Goal: Task Accomplishment & Management: Use online tool/utility

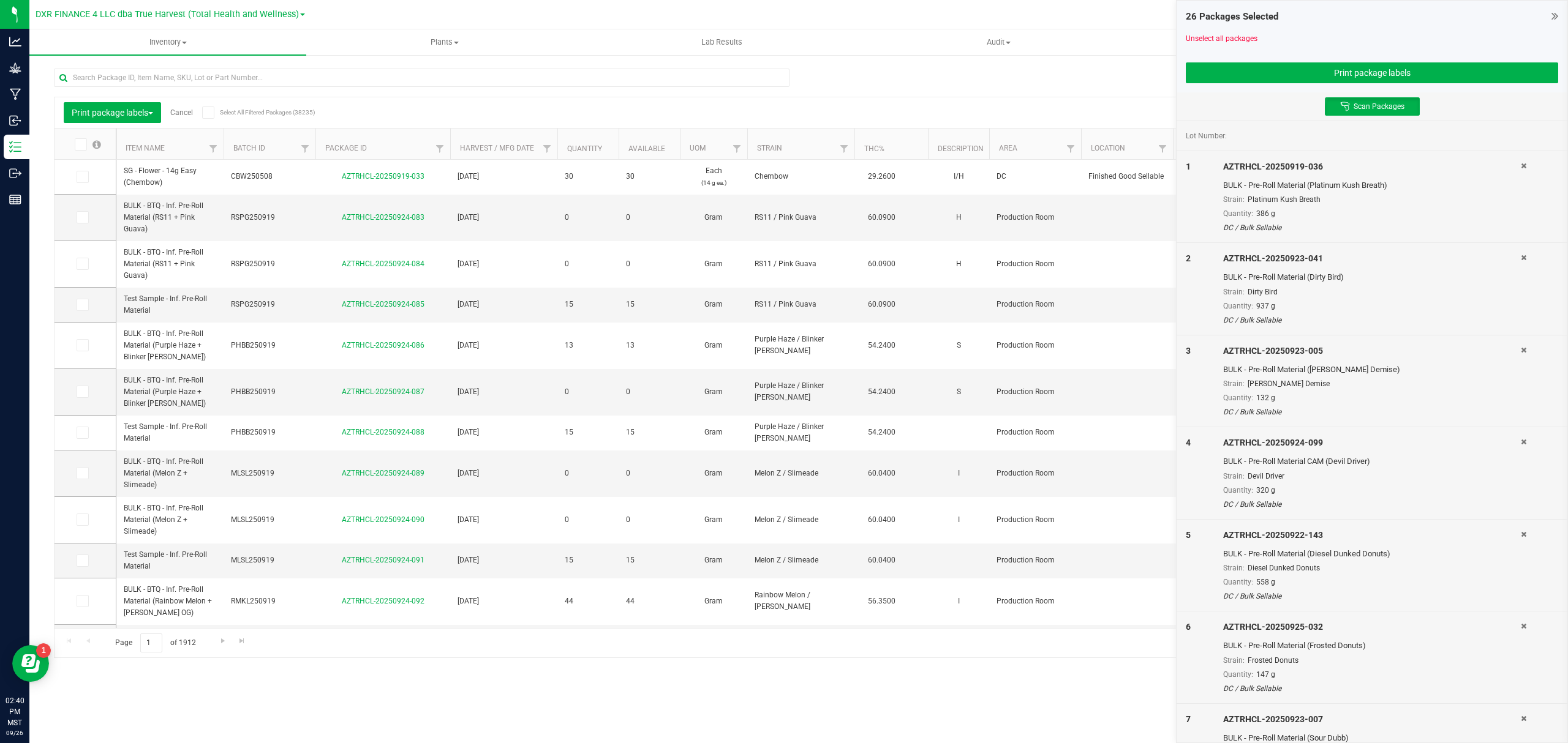
scroll to position [1164, 0]
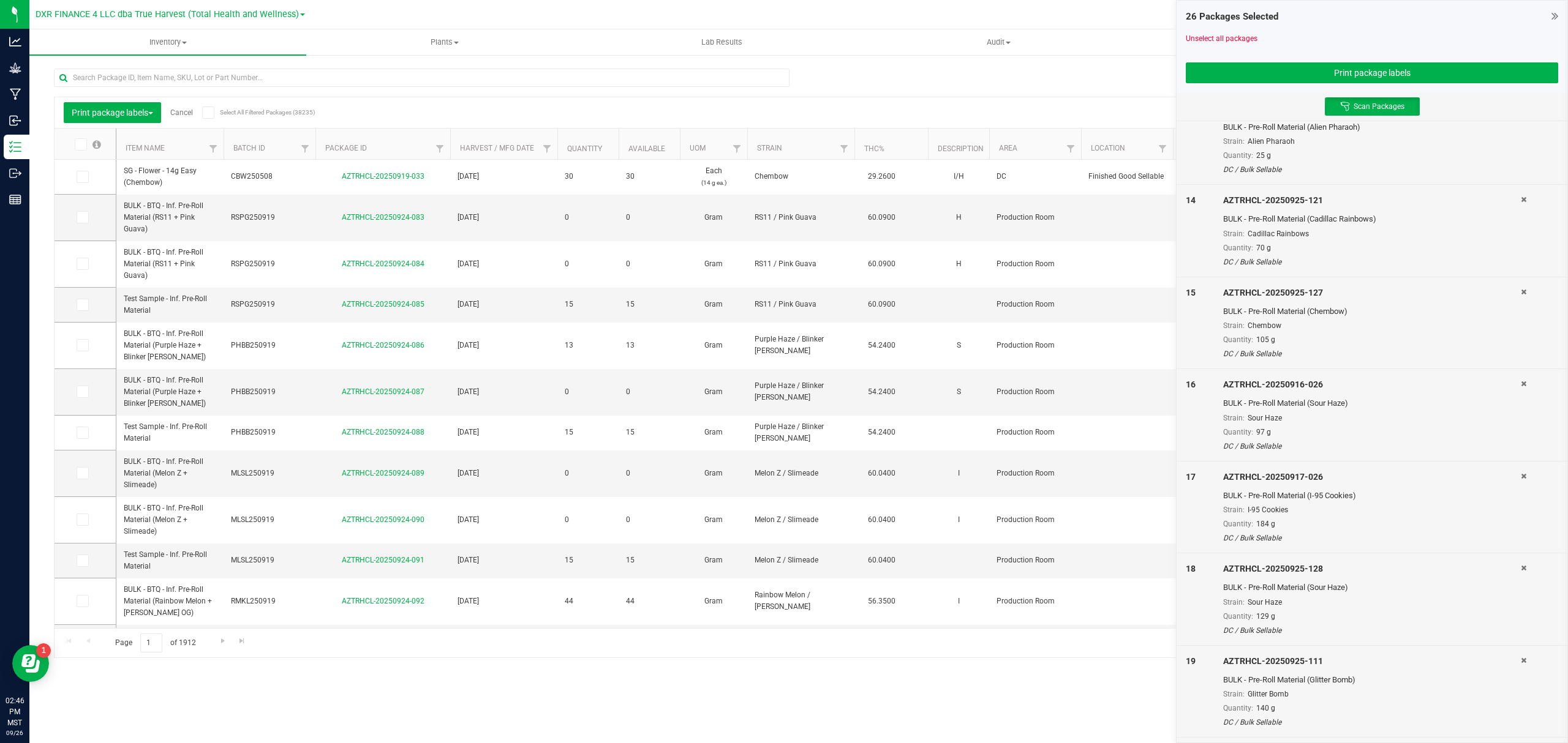
click at [1554, 17] on icon at bounding box center [1555, 16] width 7 height 12
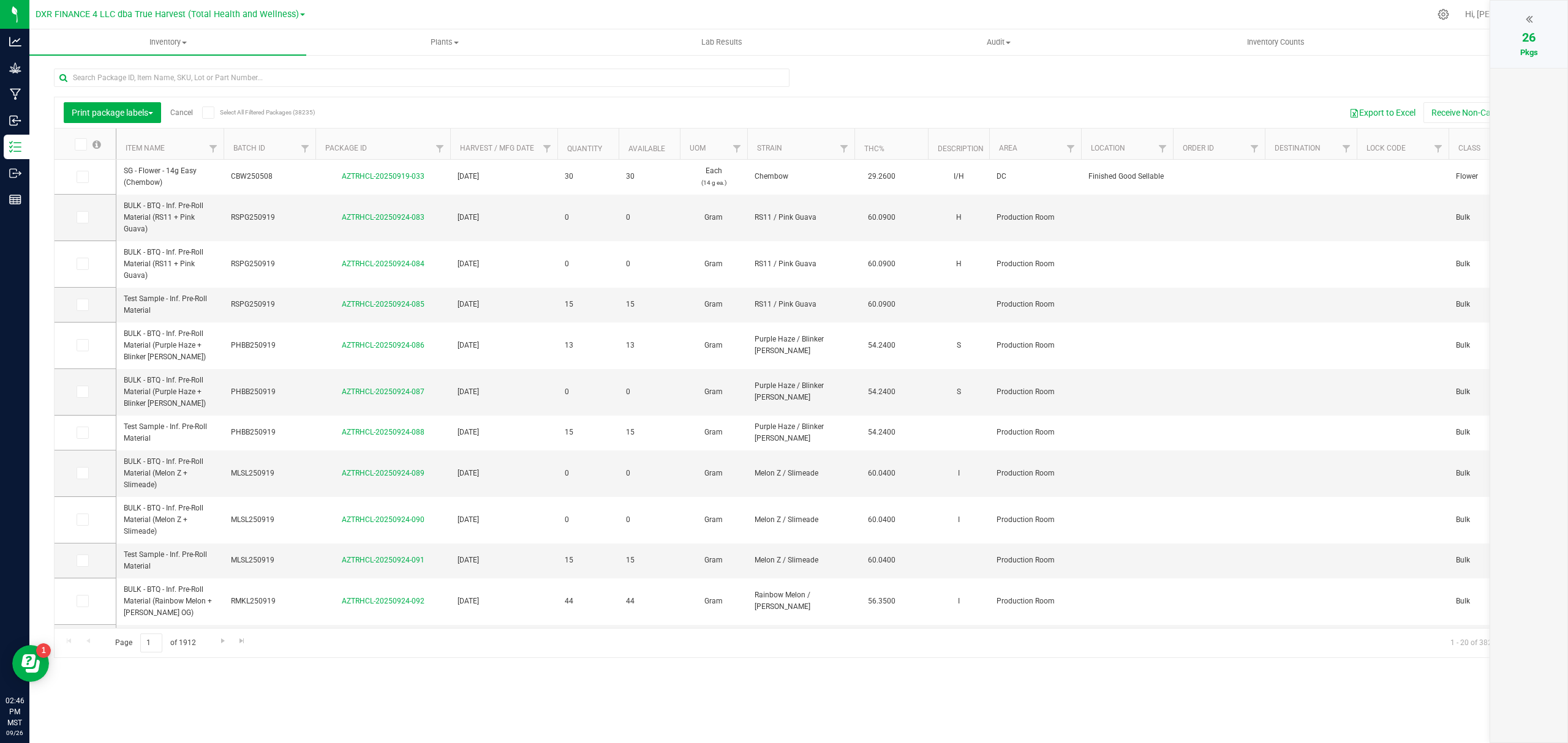
click at [1517, 47] on div "Pkgs" at bounding box center [1528, 52] width 52 height 12
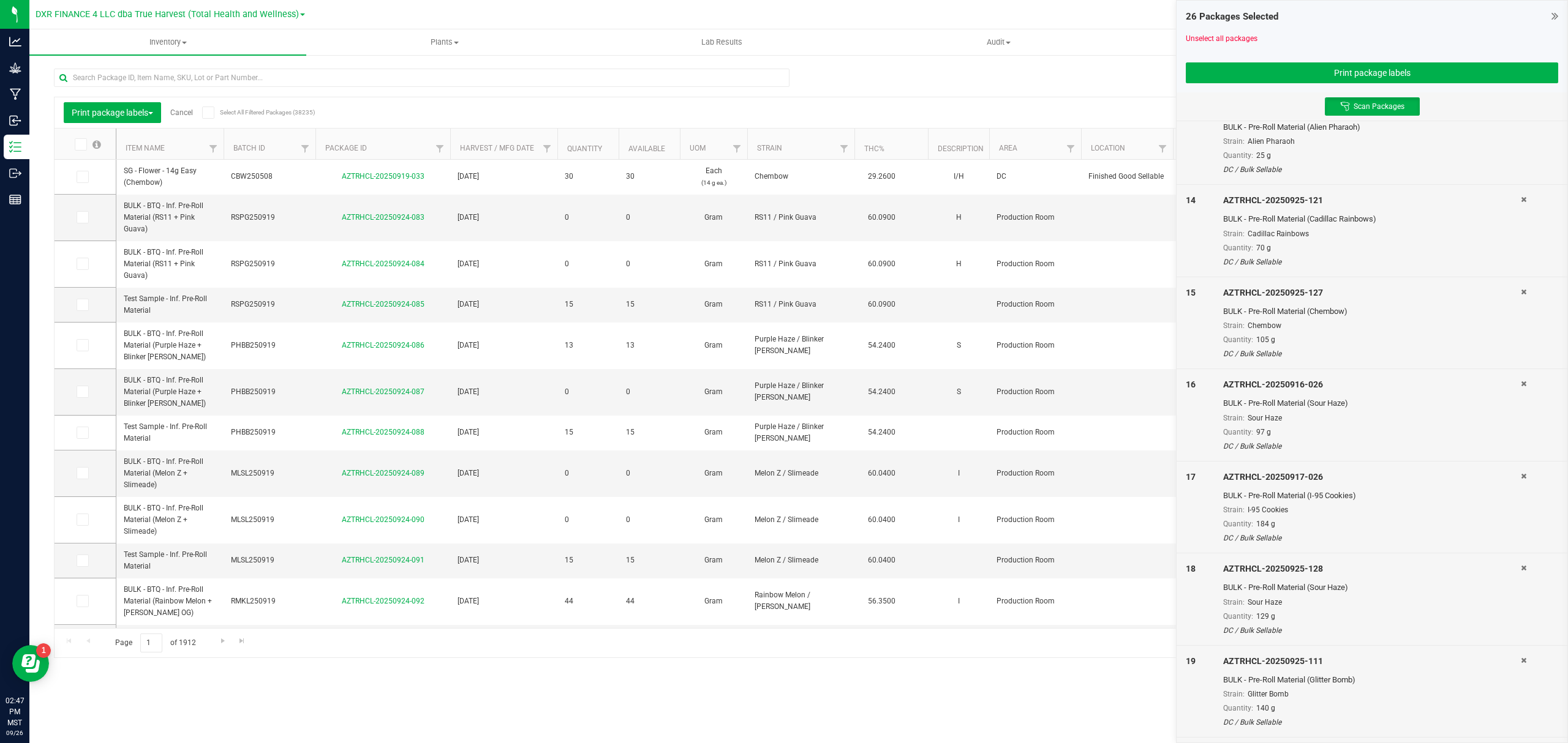
click at [1521, 204] on div at bounding box center [1539, 231] width 37 height 74
click at [1521, 204] on icon at bounding box center [1523, 199] width 6 height 7
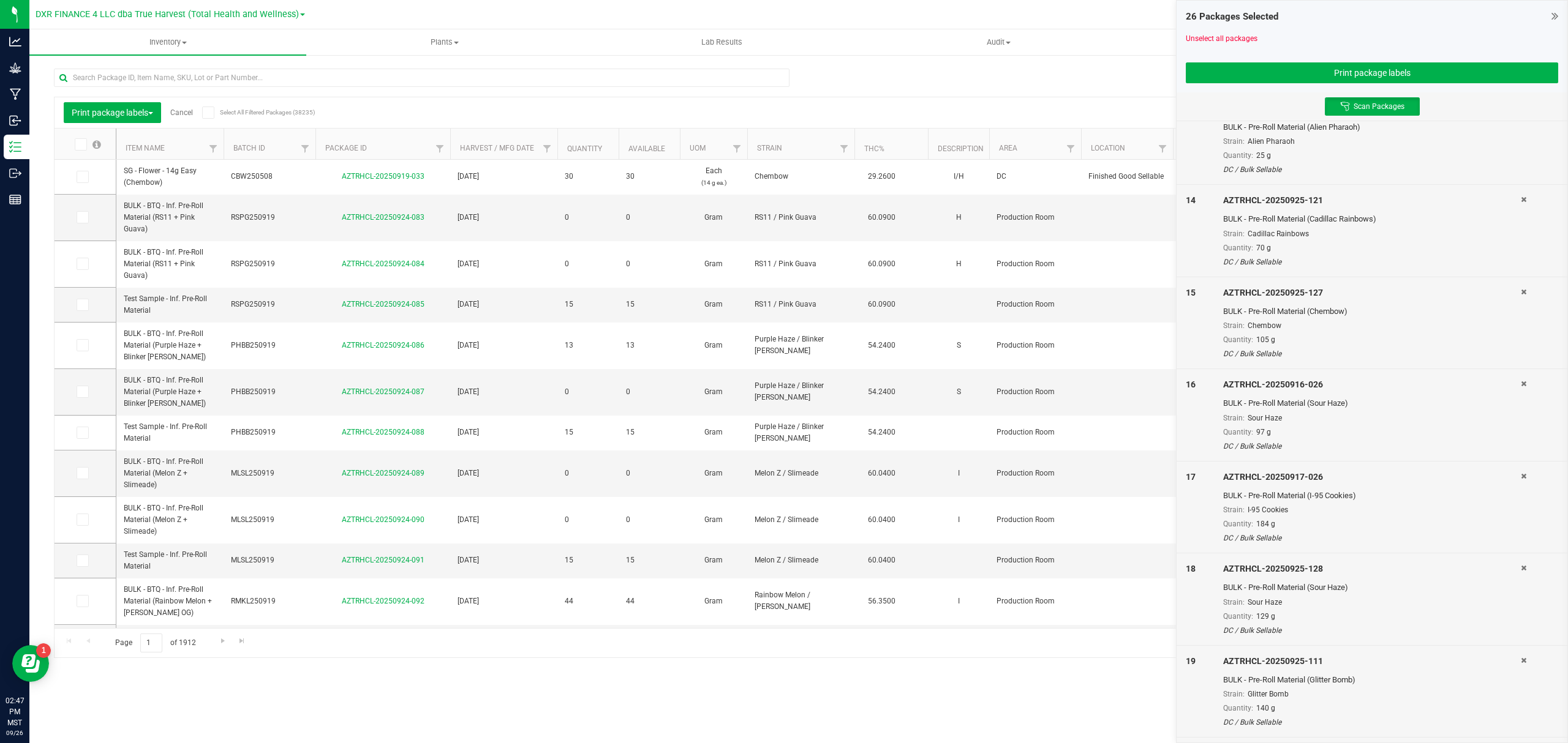
click at [1521, 288] on icon at bounding box center [1523, 292] width 6 height 7
click at [1521, 204] on icon at bounding box center [1523, 199] width 6 height 7
click at [1521, 288] on icon at bounding box center [1523, 292] width 6 height 7
click at [1521, 204] on icon at bounding box center [1523, 199] width 6 height 7
click at [1521, 288] on icon at bounding box center [1523, 292] width 6 height 7
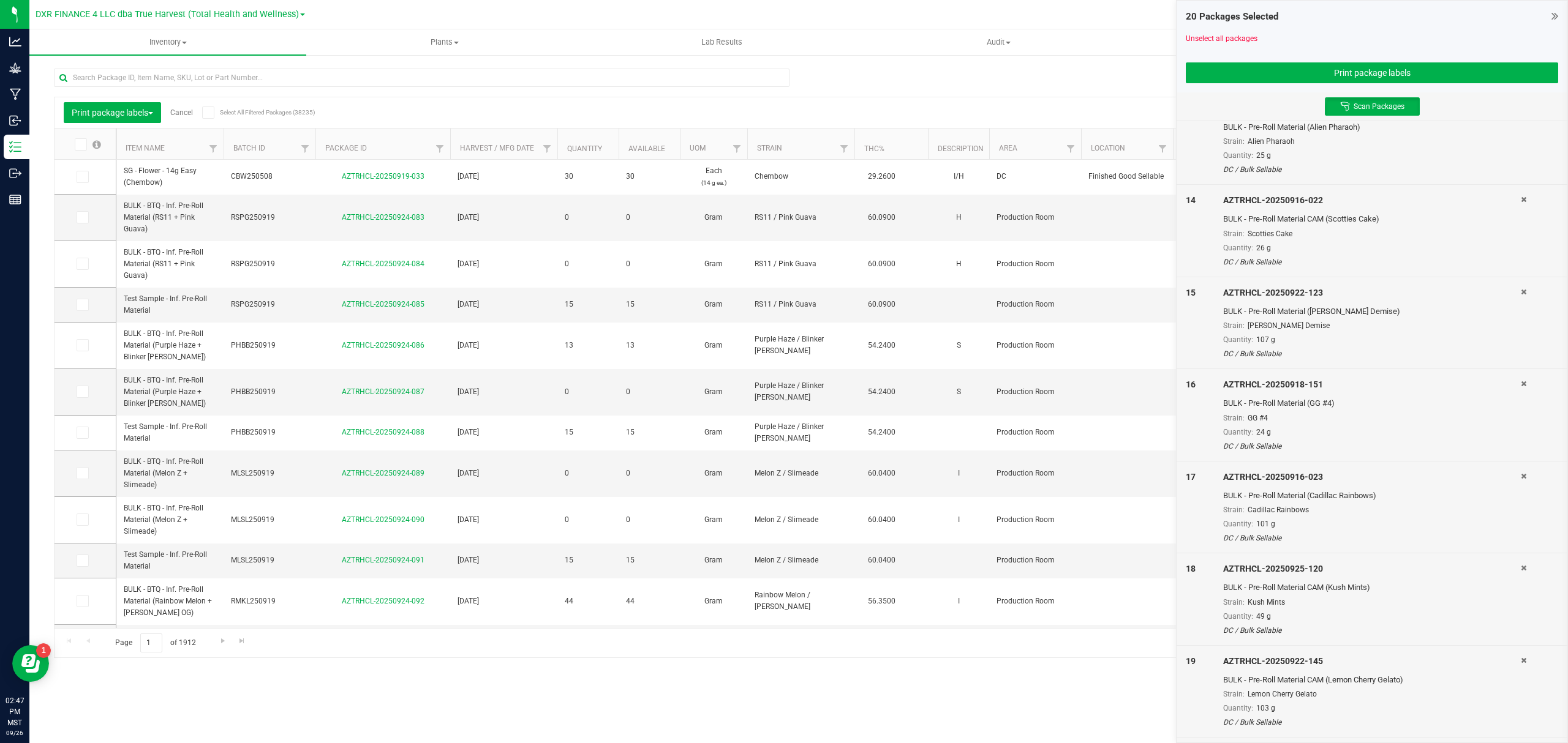
click at [1521, 208] on div at bounding box center [1539, 231] width 37 height 74
click at [1521, 204] on icon at bounding box center [1523, 199] width 6 height 7
click at [1521, 204] on icon at bounding box center [1523, 204] width 6 height 7
click at [1521, 204] on icon at bounding box center [1523, 200] width 6 height 7
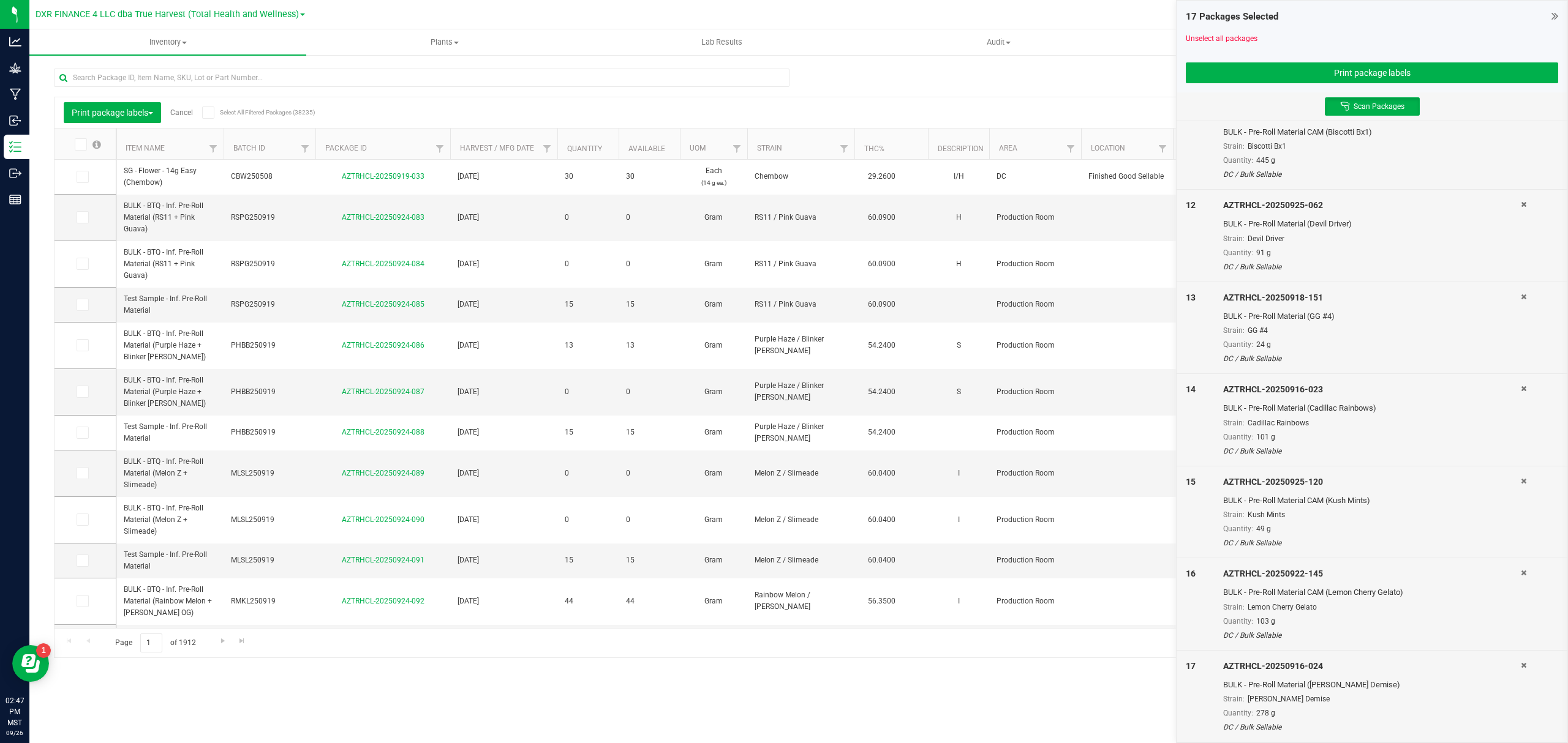
click at [1521, 204] on icon at bounding box center [1523, 204] width 6 height 7
click at [1521, 204] on icon at bounding box center [1523, 205] width 6 height 7
click at [1521, 204] on icon at bounding box center [1523, 204] width 6 height 7
click at [1521, 204] on icon at bounding box center [1523, 200] width 6 height 7
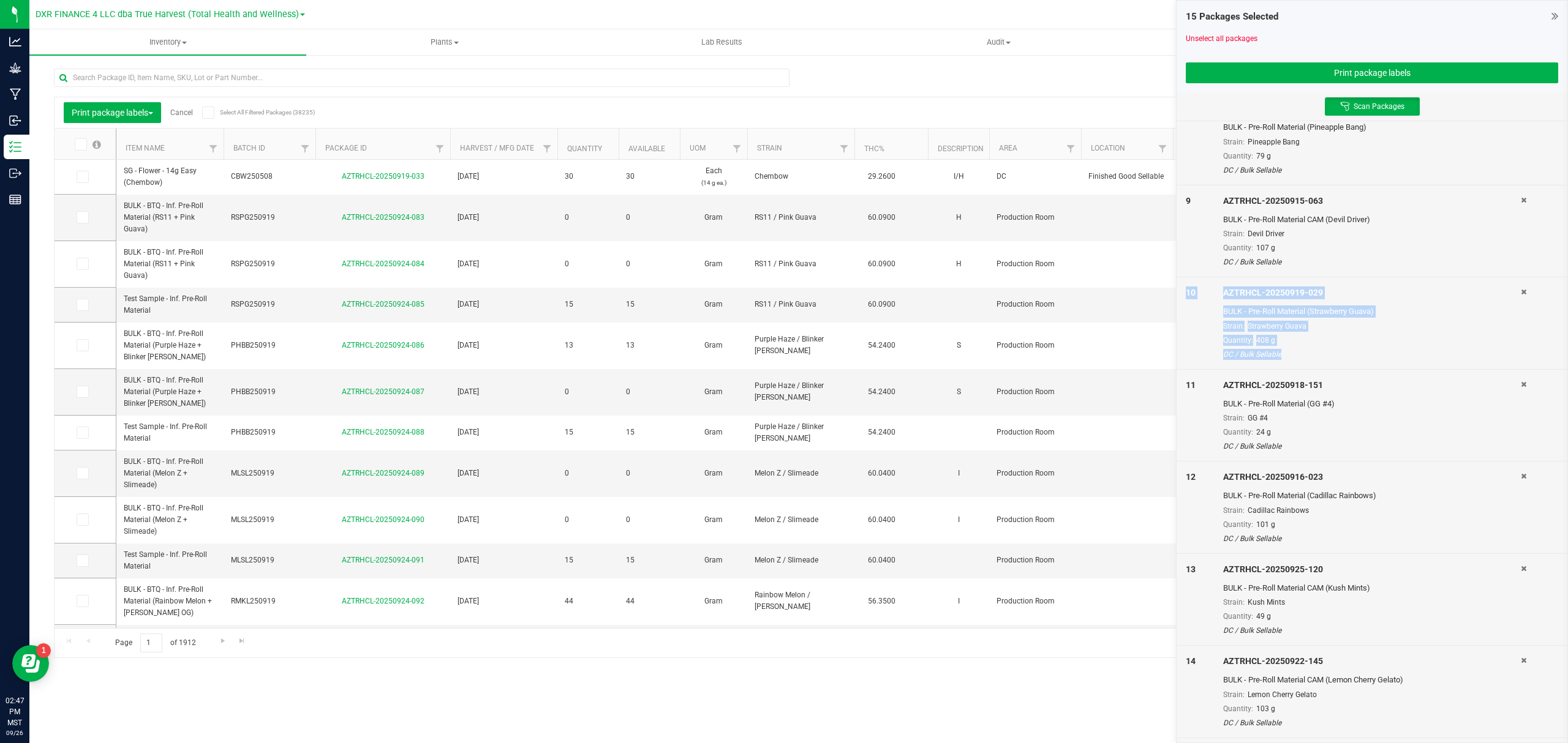
click at [1521, 112] on icon at bounding box center [1523, 107] width 6 height 7
click at [1521, 20] on icon at bounding box center [1523, 16] width 6 height 7
click at [1521, 204] on icon at bounding box center [1523, 204] width 6 height 7
click at [1521, 204] on icon at bounding box center [1523, 205] width 6 height 7
click at [1521, 117] on icon at bounding box center [1523, 112] width 6 height 7
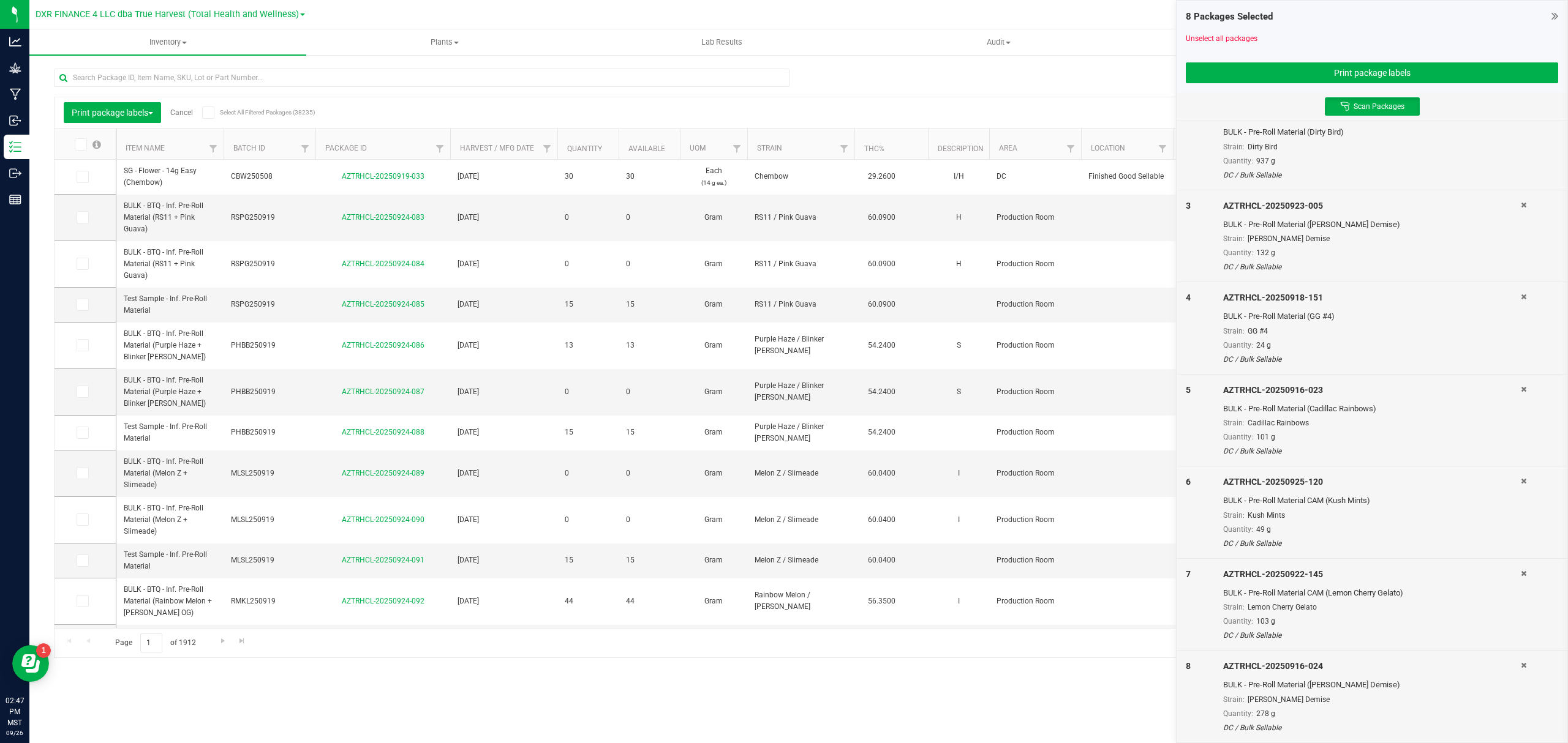
click at [1521, 204] on icon at bounding box center [1523, 205] width 6 height 7
click at [1521, 204] on icon at bounding box center [1523, 204] width 6 height 7
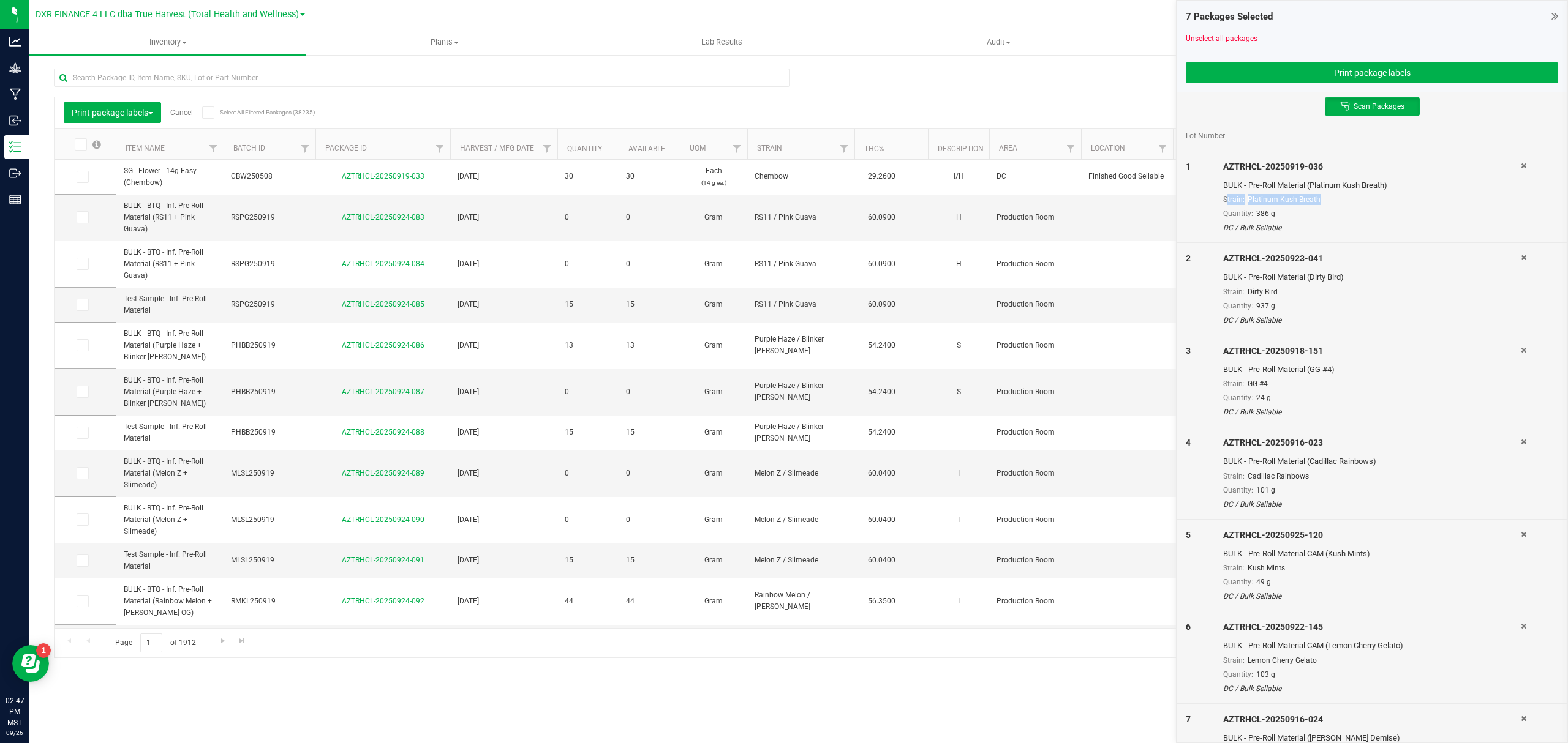
click at [1514, 204] on div "Strain: Platinum Kush Breath" at bounding box center [1371, 200] width 298 height 11
click at [1522, 167] on icon at bounding box center [1523, 165] width 6 height 7
click at [1522, 254] on icon at bounding box center [1523, 257] width 6 height 7
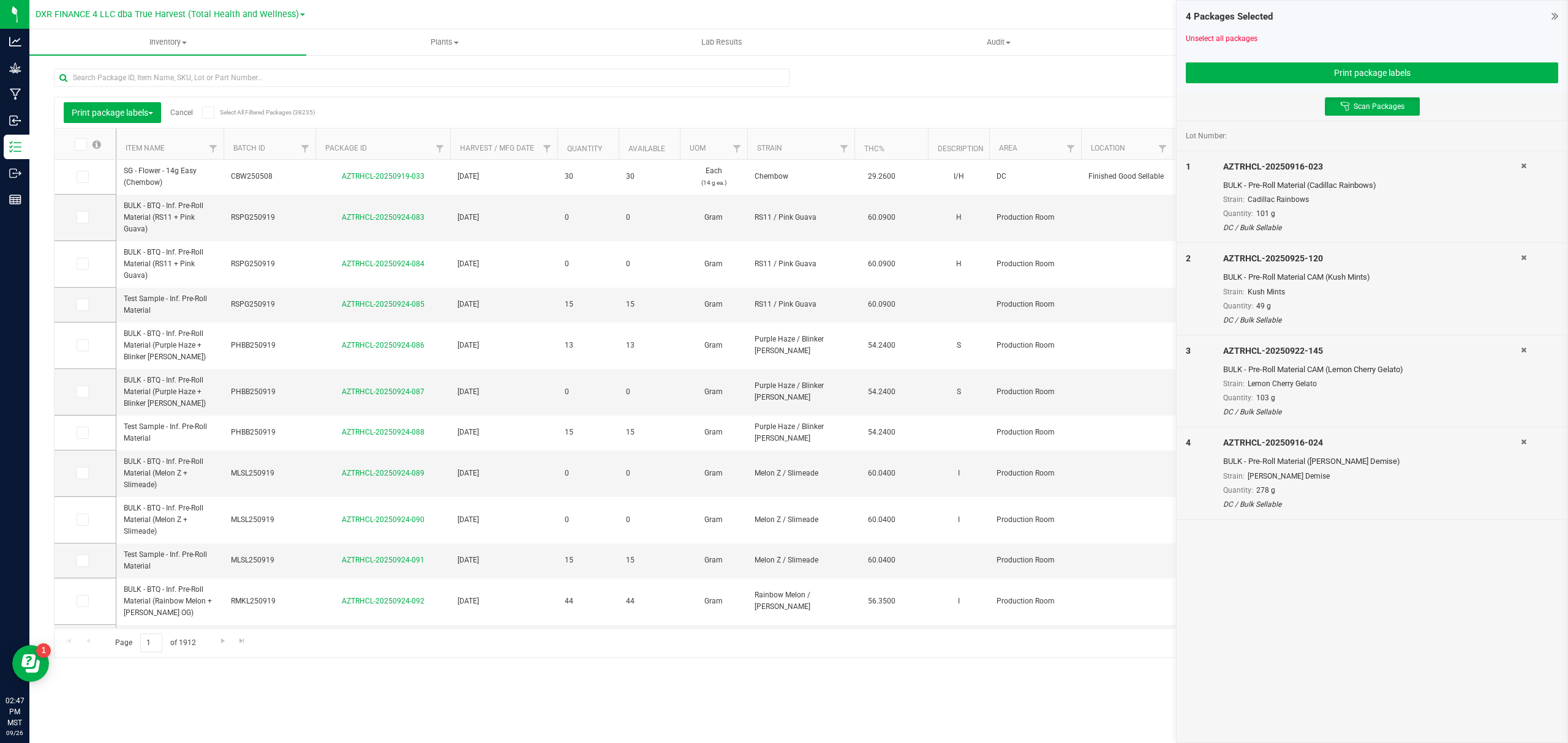
click at [1522, 167] on icon at bounding box center [1523, 165] width 6 height 7
click at [1522, 254] on icon at bounding box center [1523, 257] width 6 height 7
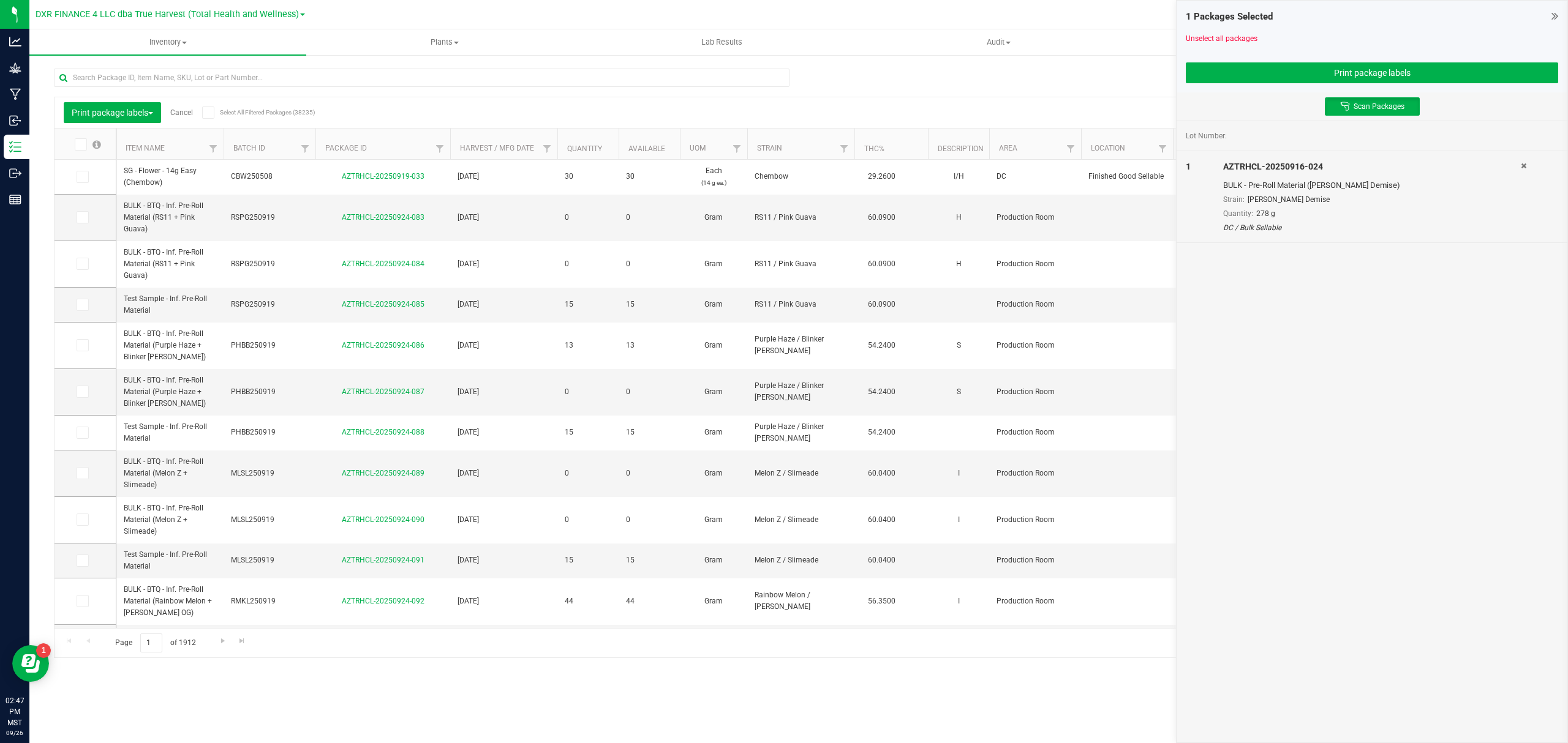
click at [1522, 167] on icon at bounding box center [1523, 165] width 6 height 7
click at [1502, 124] on div "Select packages from the grid on the left." at bounding box center [1372, 144] width 390 height 45
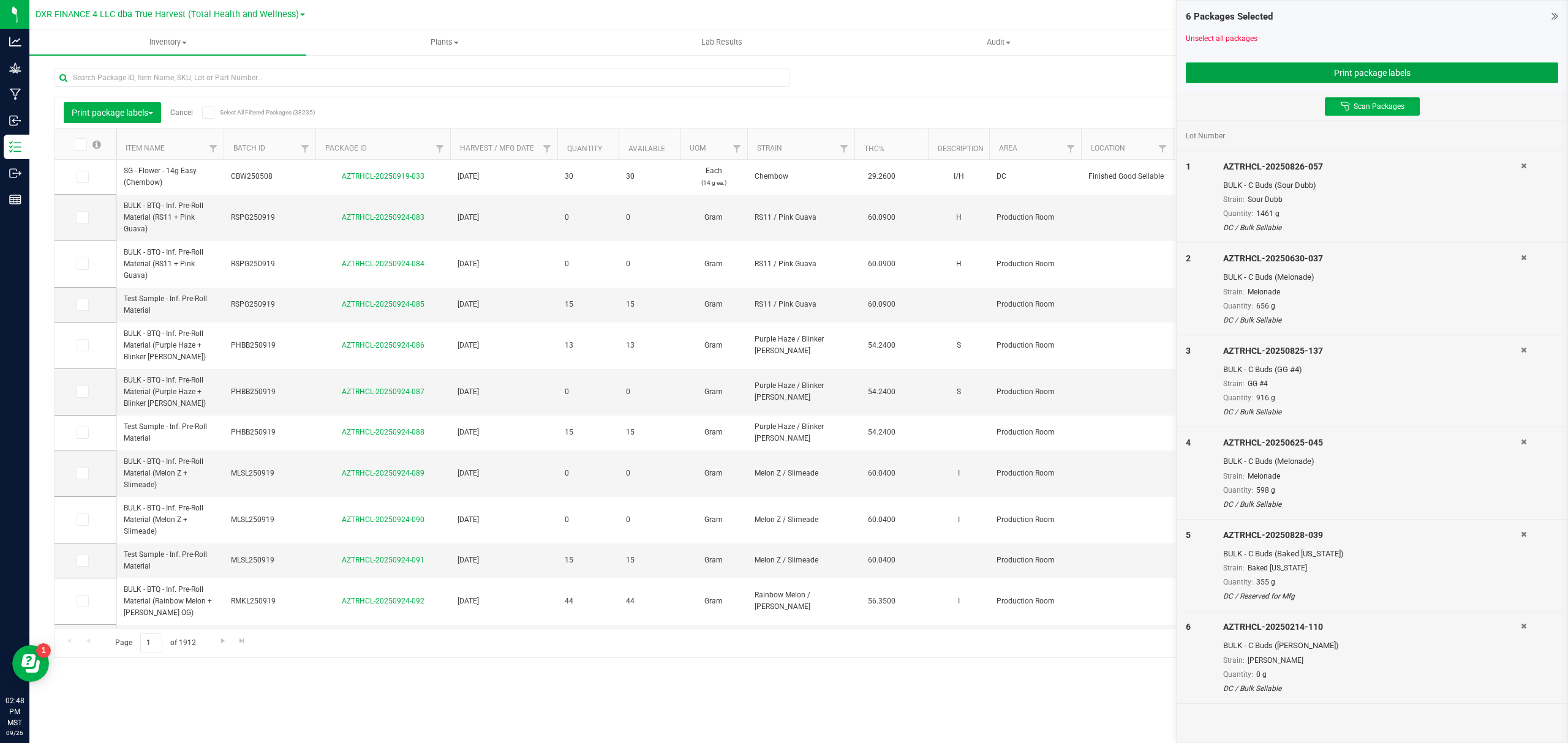
click at [1480, 78] on button "Print package labels" at bounding box center [1372, 72] width 373 height 21
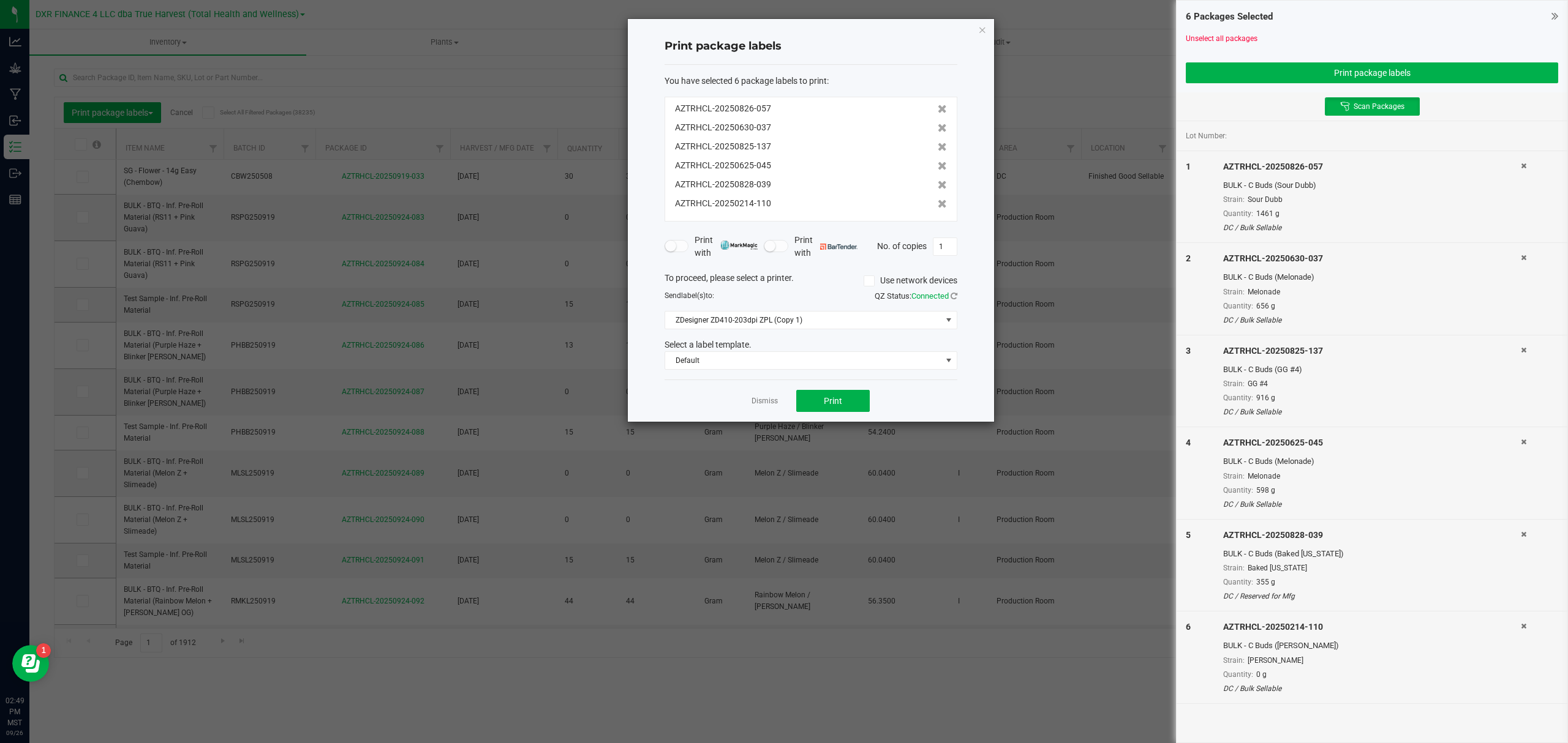
click at [883, 52] on h4 "Print package labels" at bounding box center [811, 47] width 293 height 16
click at [821, 394] on button "Print" at bounding box center [833, 401] width 74 height 22
drag, startPoint x: 770, startPoint y: 407, endPoint x: 758, endPoint y: 400, distance: 13.9
click at [770, 406] on link "Dismiss" at bounding box center [765, 401] width 26 height 11
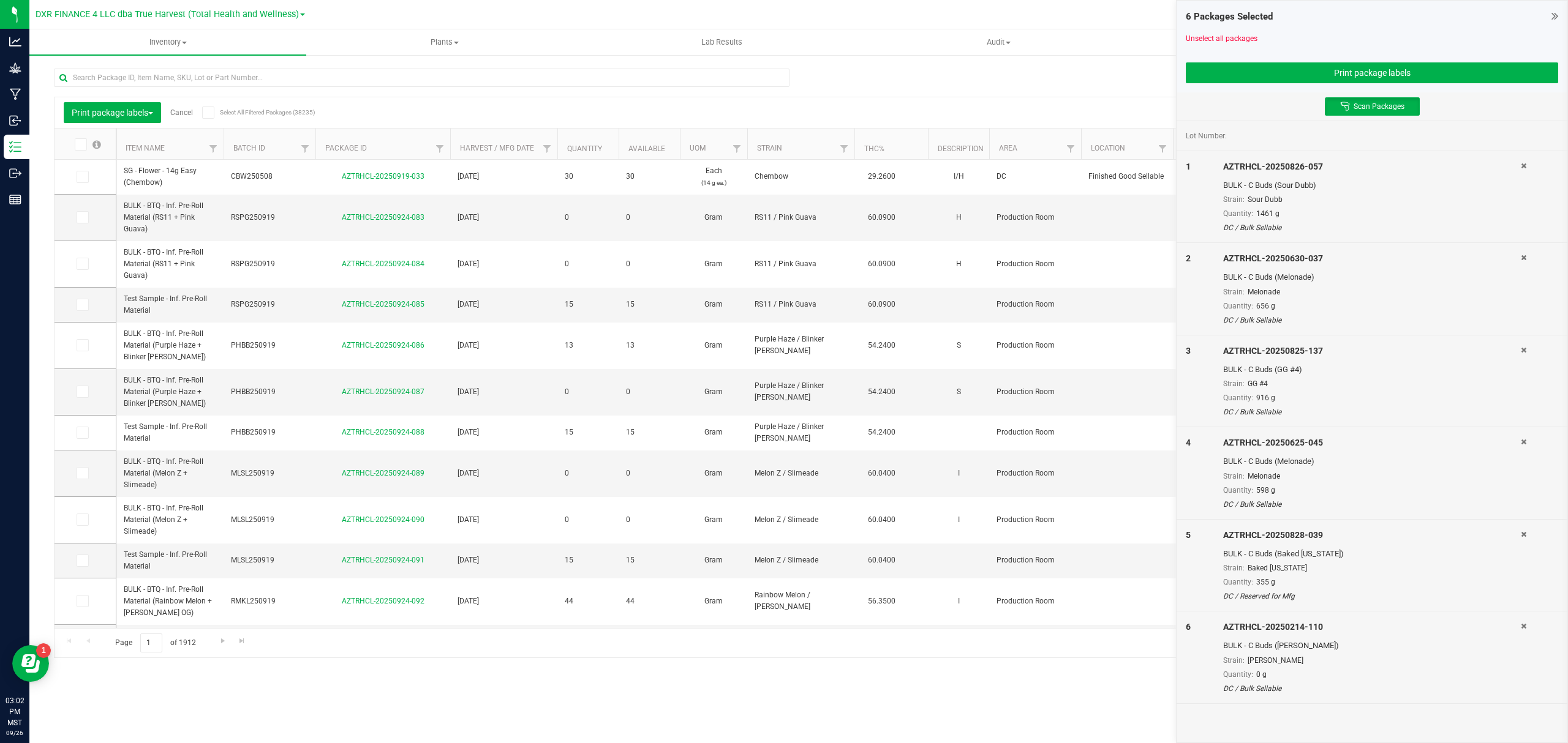
click at [1526, 171] on div at bounding box center [1539, 197] width 37 height 74
click at [1525, 169] on icon at bounding box center [1523, 165] width 6 height 7
click at [1525, 165] on icon at bounding box center [1523, 165] width 6 height 7
click at [1525, 254] on icon at bounding box center [1523, 257] width 6 height 7
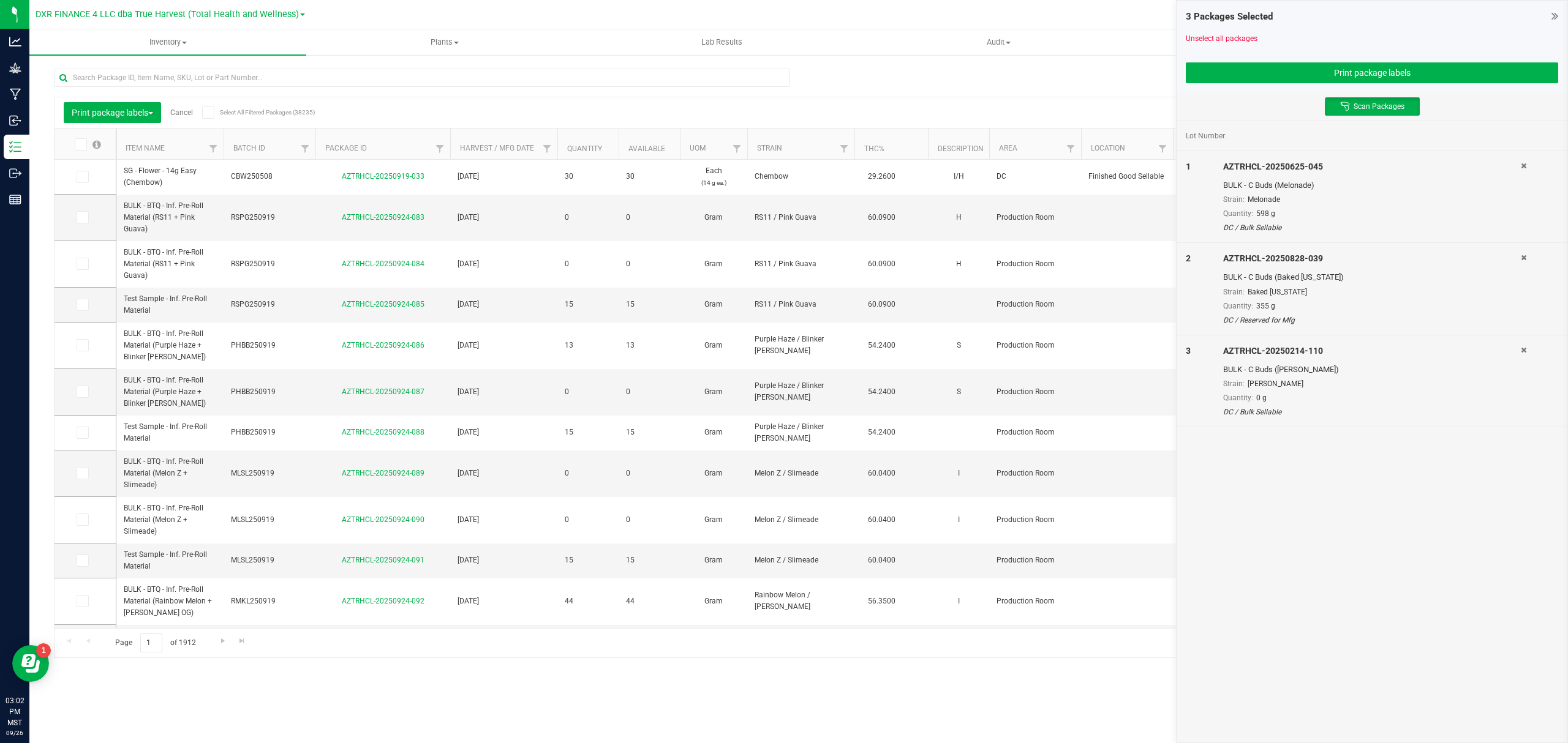
click at [1525, 165] on icon at bounding box center [1523, 165] width 6 height 7
click at [1525, 254] on icon at bounding box center [1523, 257] width 6 height 7
click at [1525, 165] on icon at bounding box center [1523, 165] width 6 height 7
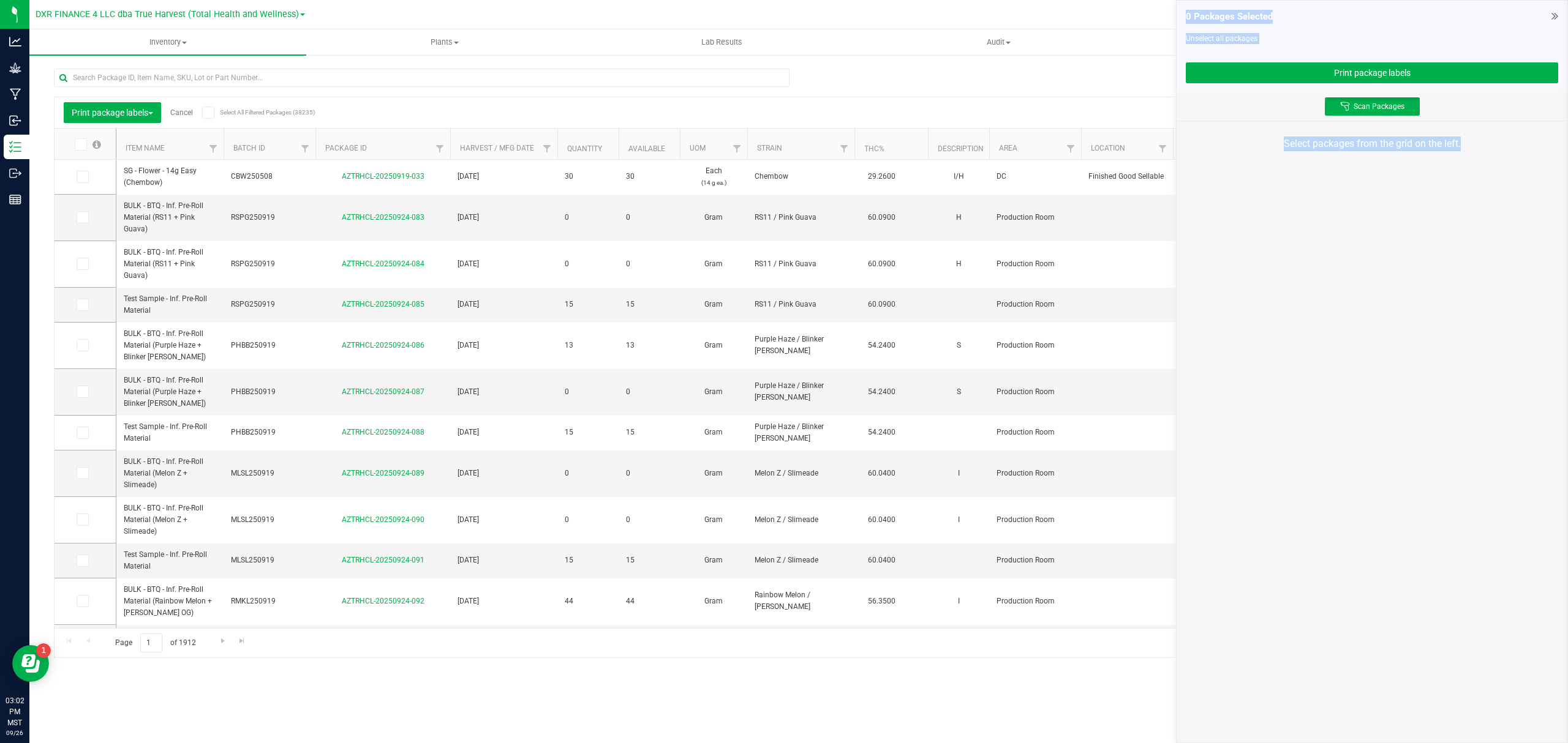
click at [1524, 165] on div "Select packages from the grid on the left." at bounding box center [1372, 144] width 390 height 45
click at [1490, 107] on div "Scan Packages" at bounding box center [1372, 107] width 390 height 28
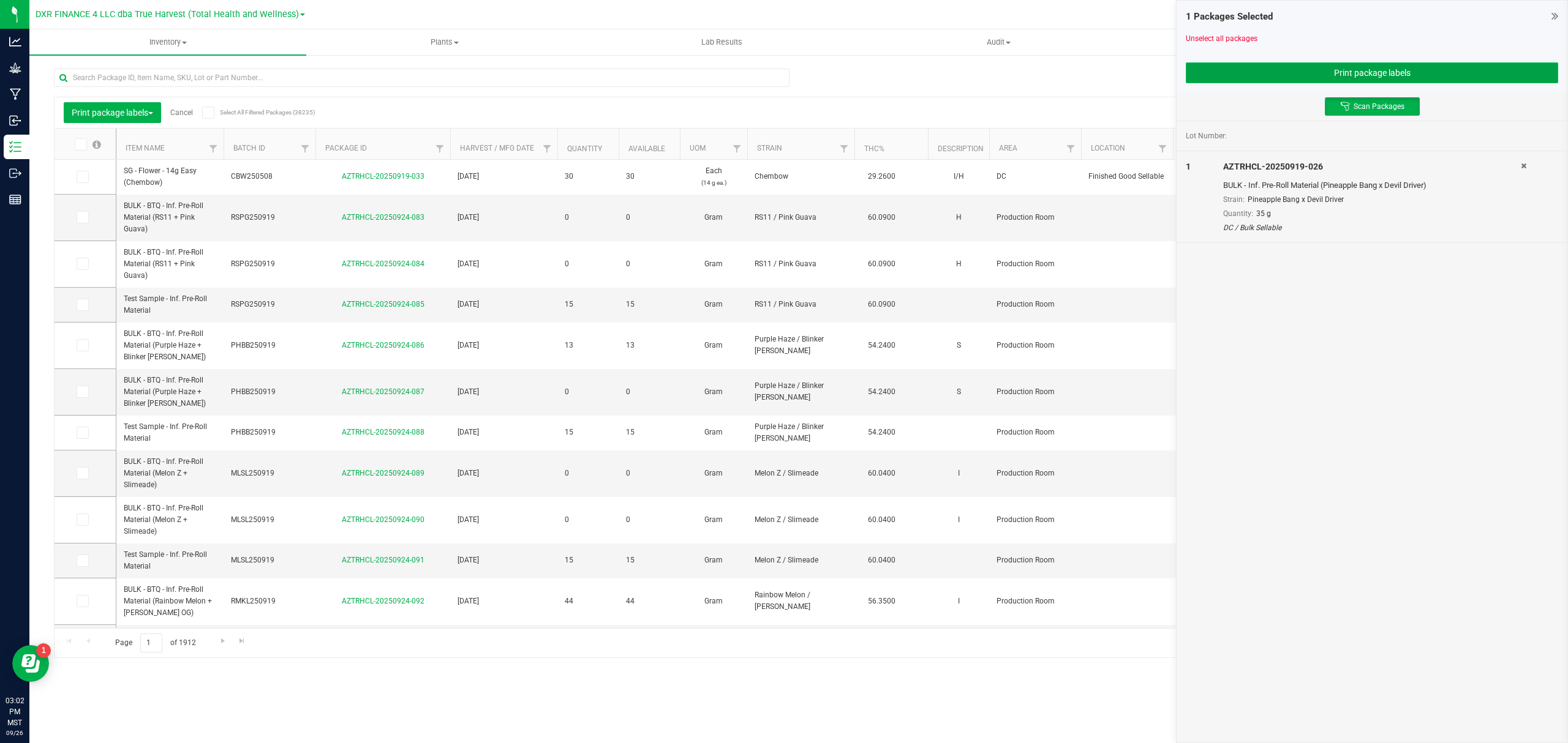
click at [1410, 77] on button "Print package labels" at bounding box center [1372, 72] width 373 height 21
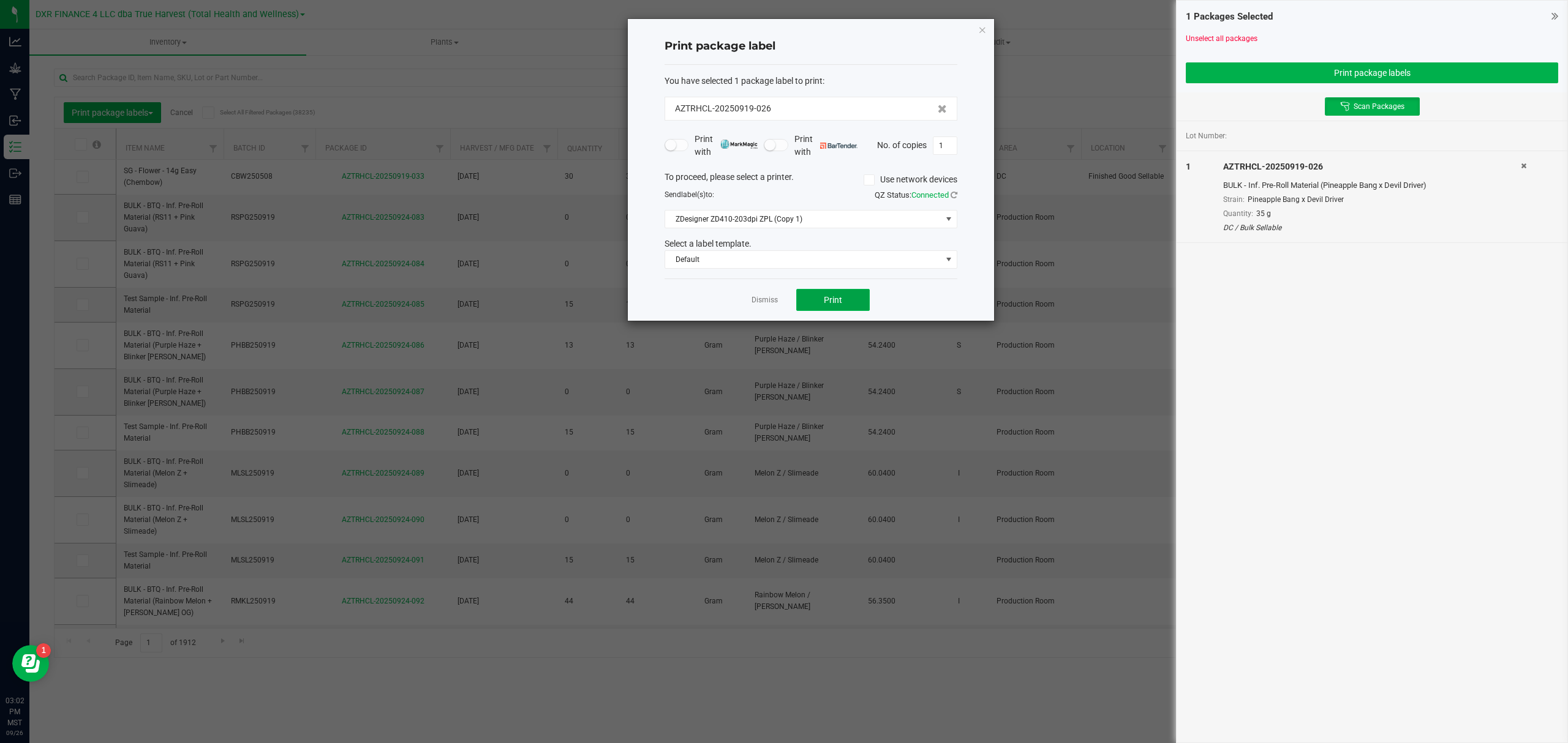
click at [840, 304] on span "Print" at bounding box center [833, 300] width 18 height 10
click at [696, 282] on div "Dismiss Print" at bounding box center [811, 300] width 293 height 42
drag, startPoint x: 725, startPoint y: 301, endPoint x: 772, endPoint y: 305, distance: 47.2
click at [726, 301] on div "Dismiss Print" at bounding box center [811, 300] width 293 height 42
click at [762, 304] on link "Dismiss" at bounding box center [765, 300] width 26 height 11
